Goal: Information Seeking & Learning: Learn about a topic

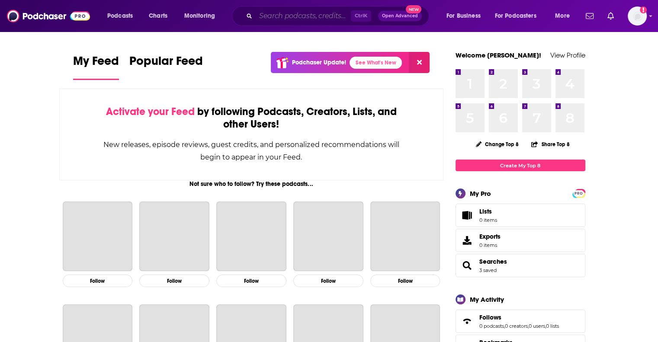
click at [310, 16] on input "Search podcasts, credits, & more..." at bounding box center [303, 16] width 95 height 14
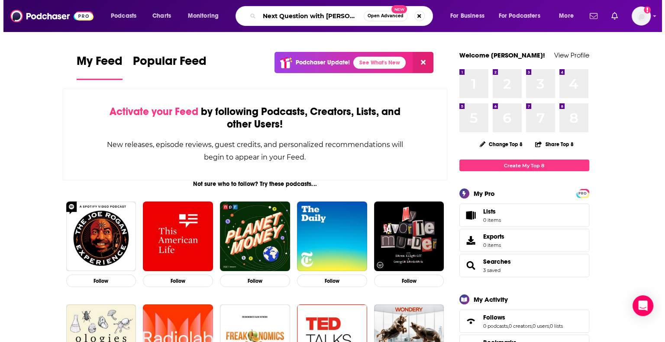
scroll to position [0, 5]
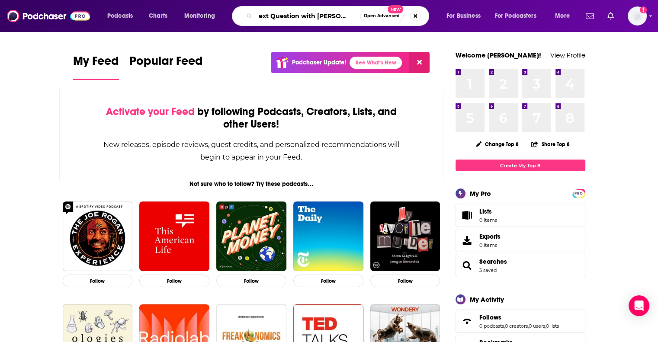
type input "Next Question with [PERSON_NAME]"
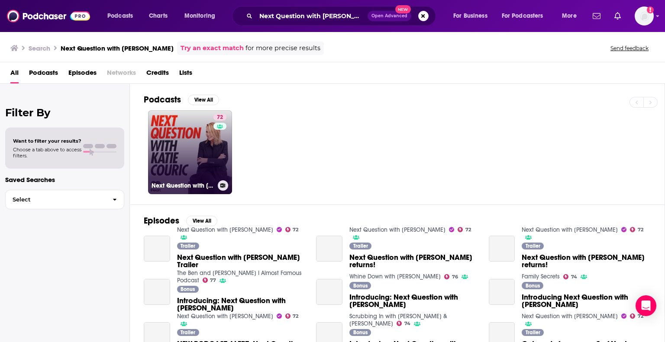
click at [190, 156] on link "72 Next Question with [PERSON_NAME]" at bounding box center [190, 152] width 84 height 84
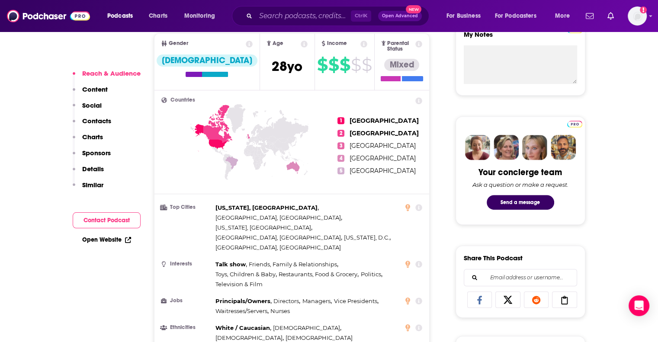
scroll to position [311, 0]
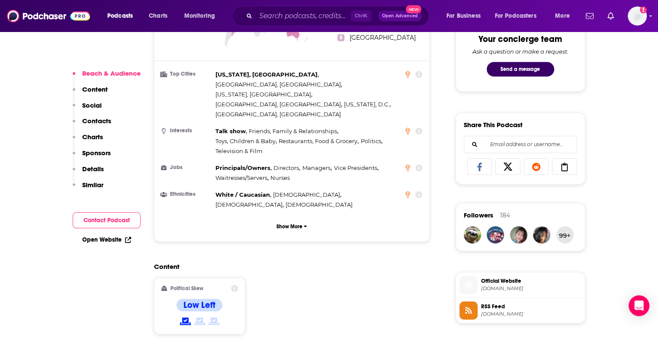
scroll to position [502, 0]
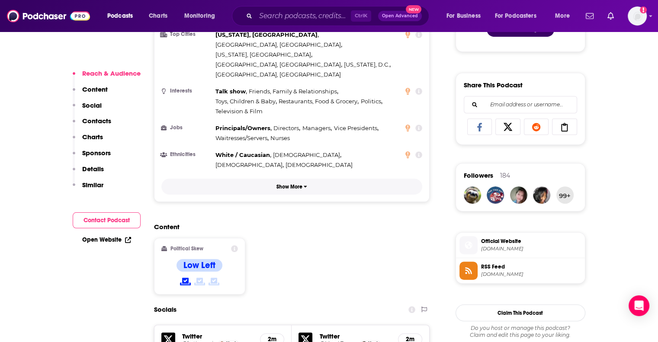
click at [298, 184] on p "Show More" at bounding box center [289, 187] width 26 height 6
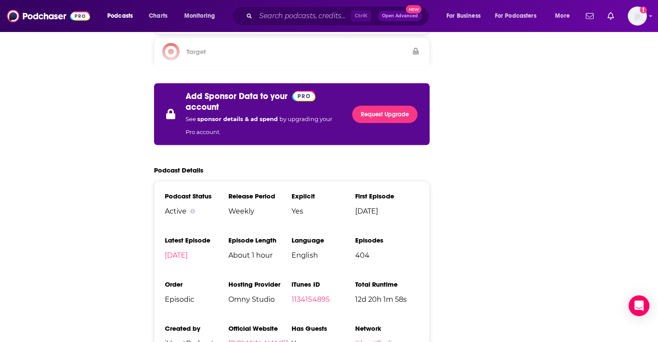
scroll to position [0, 0]
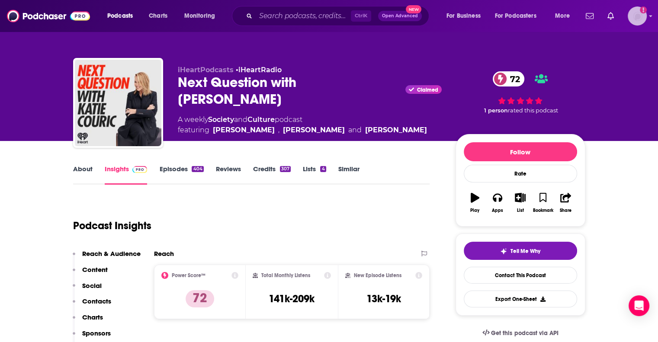
click at [640, 13] on img "Logged in as nilam.mukherjee" at bounding box center [637, 15] width 19 height 19
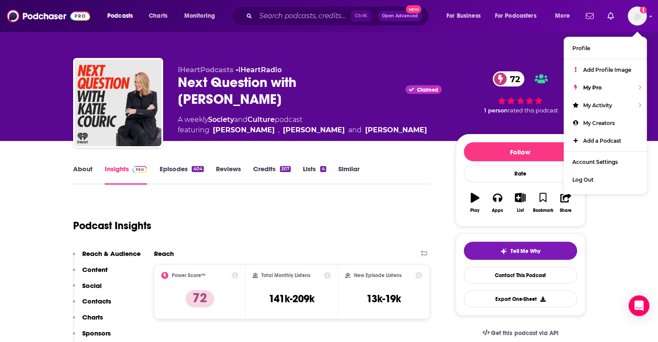
click at [441, 34] on div "iHeartPodcasts • iHeartRadio Next Question with [PERSON_NAME] Claimed 72 A week…" at bounding box center [329, 70] width 554 height 141
